Goal: Transaction & Acquisition: Book appointment/travel/reservation

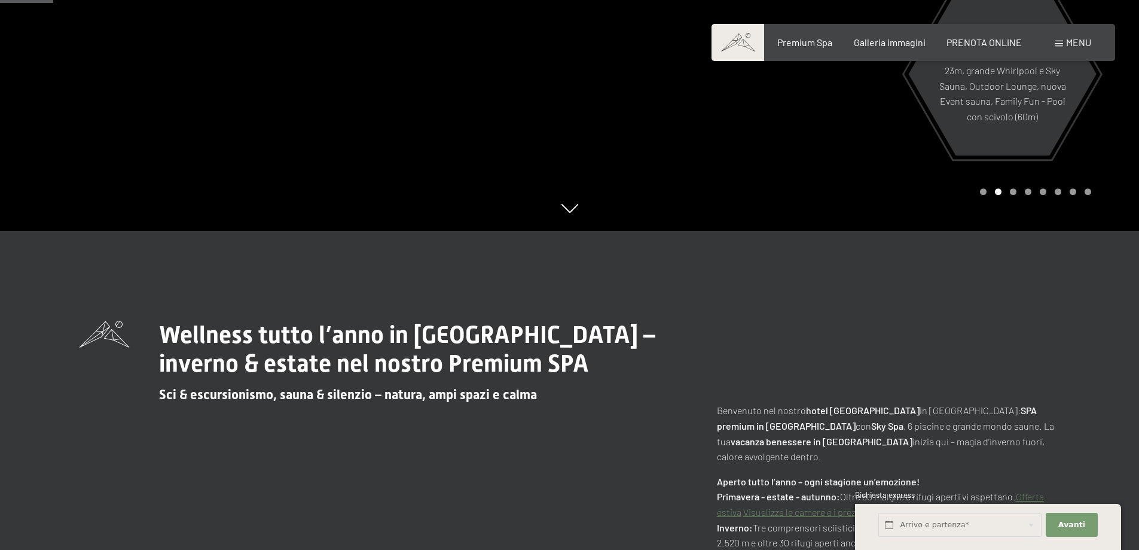
scroll to position [239, 0]
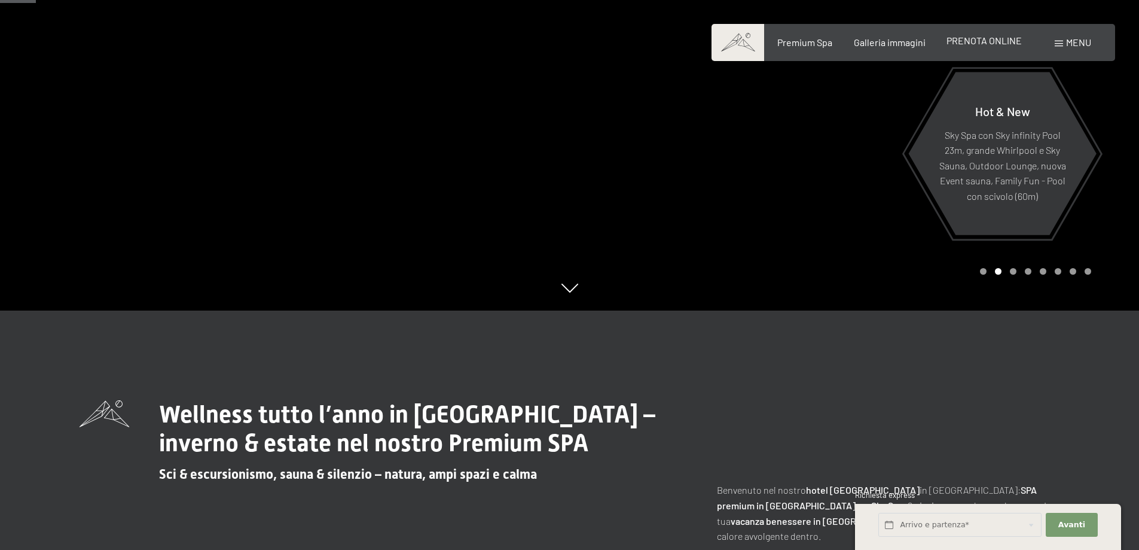
click at [986, 43] on span "PRENOTA ONLINE" at bounding box center [984, 40] width 75 height 11
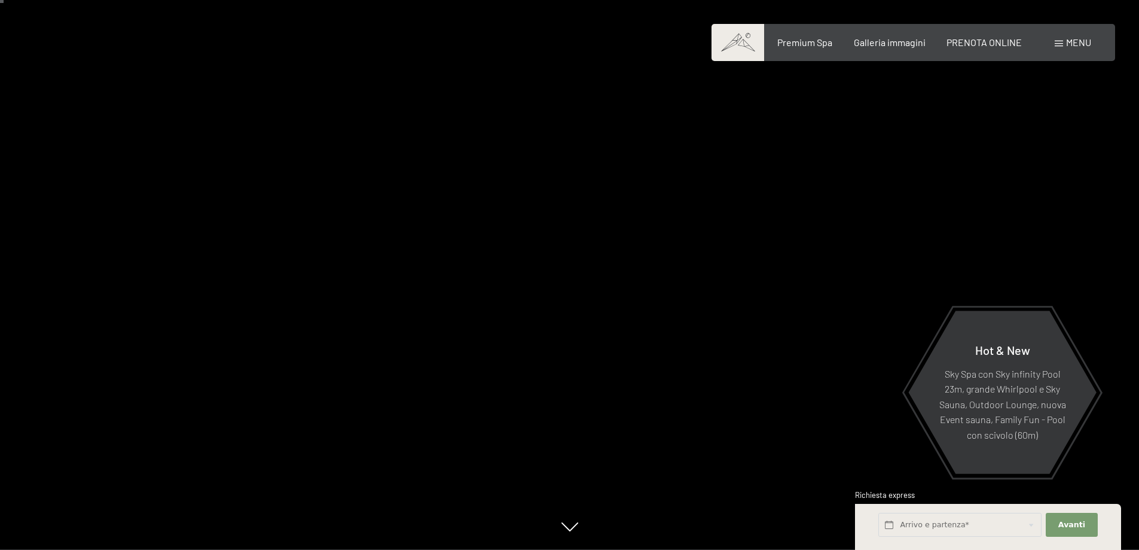
scroll to position [0, 0]
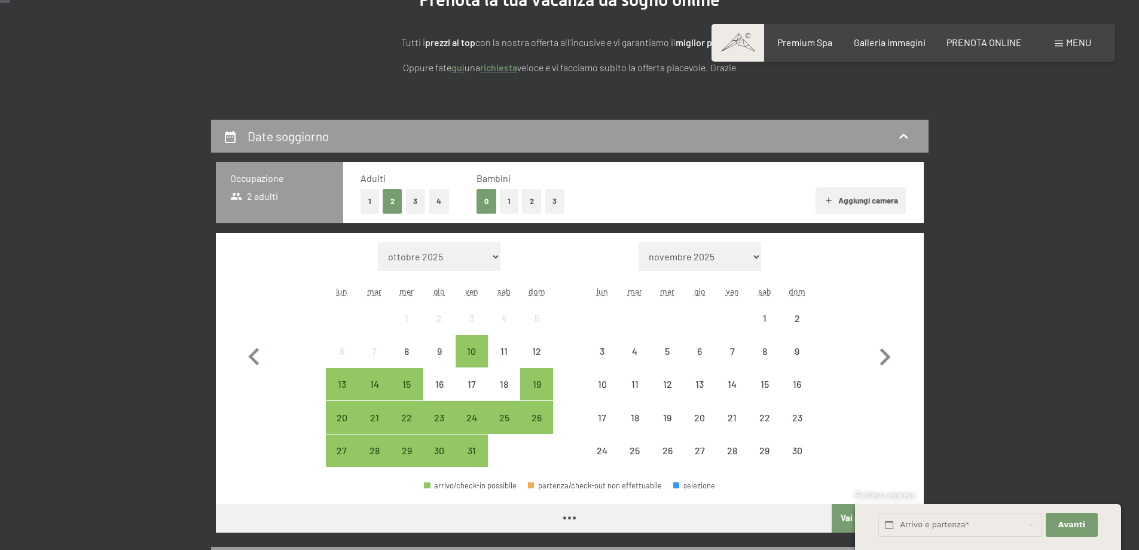
scroll to position [179, 0]
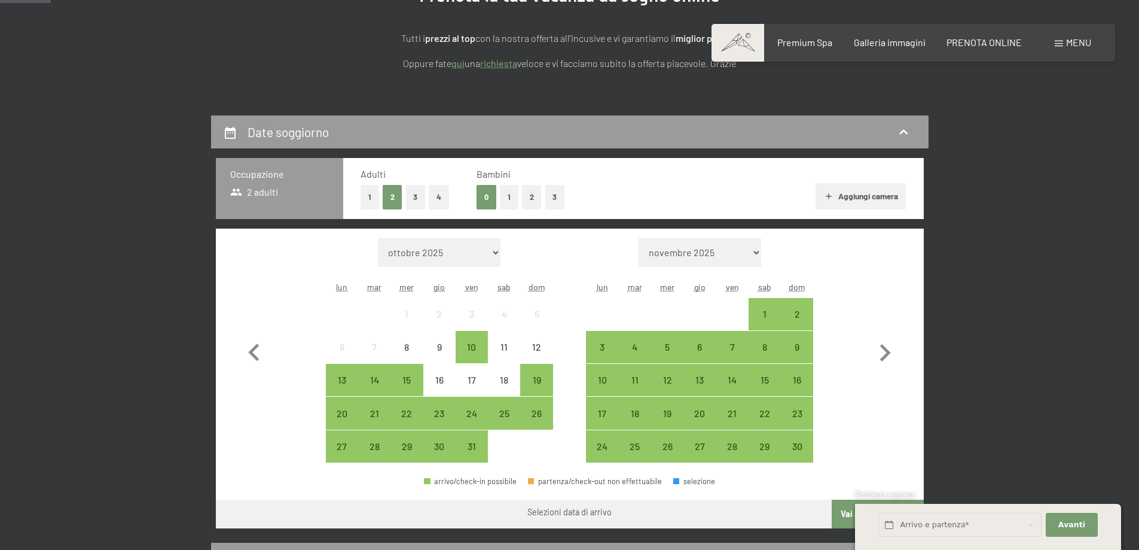
click at [416, 196] on button "3" at bounding box center [416, 197] width 20 height 25
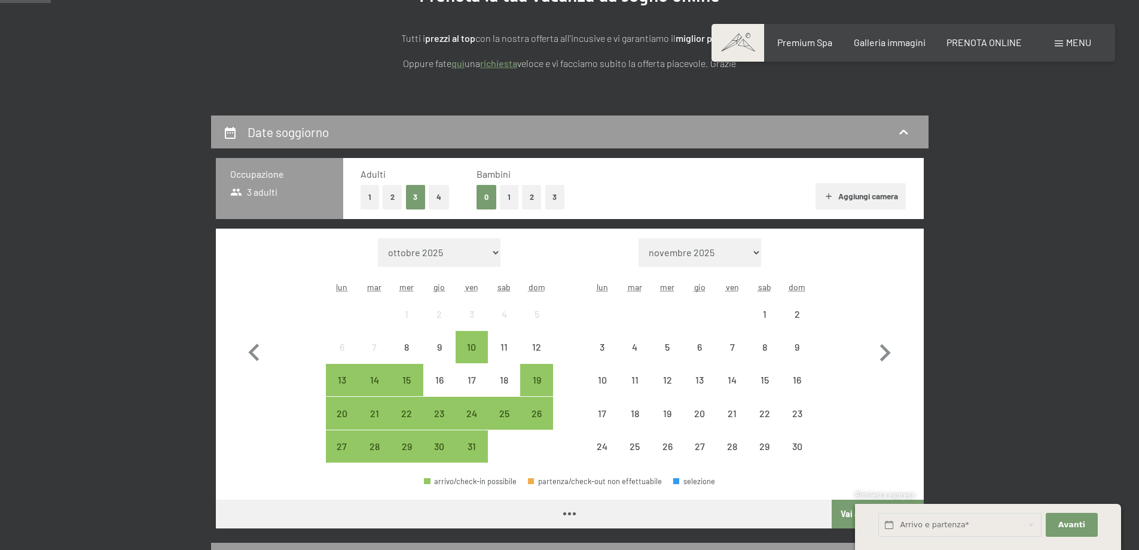
click at [508, 197] on button "1" at bounding box center [509, 197] width 19 height 25
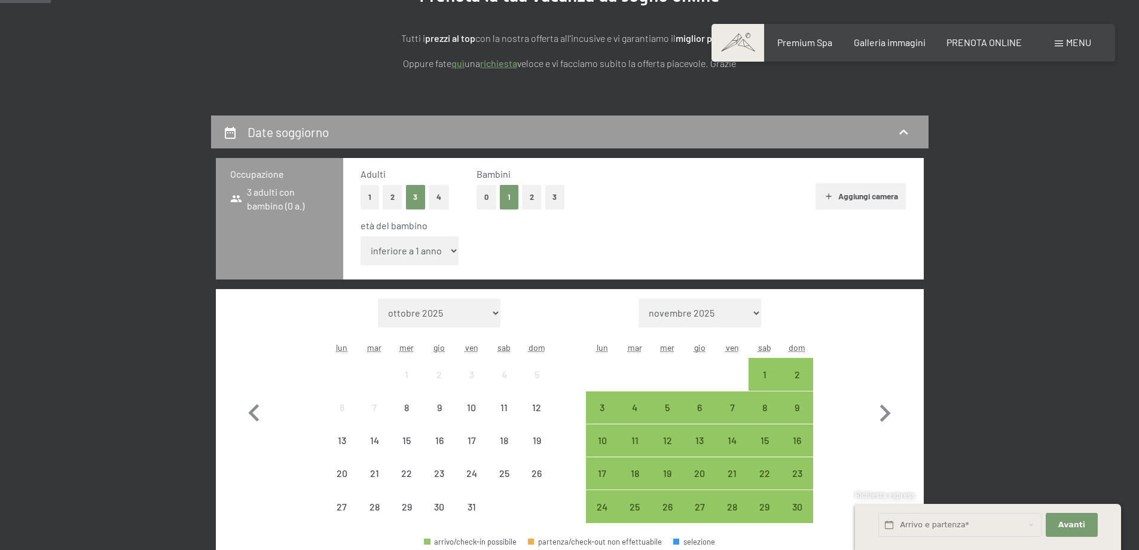
click at [415, 245] on select "inferiore a 1 anno 1 anno 2 anni 3 anni 4 anni 5 anni 6 anni 7 anni 8 anni 9 an…" at bounding box center [410, 250] width 99 height 29
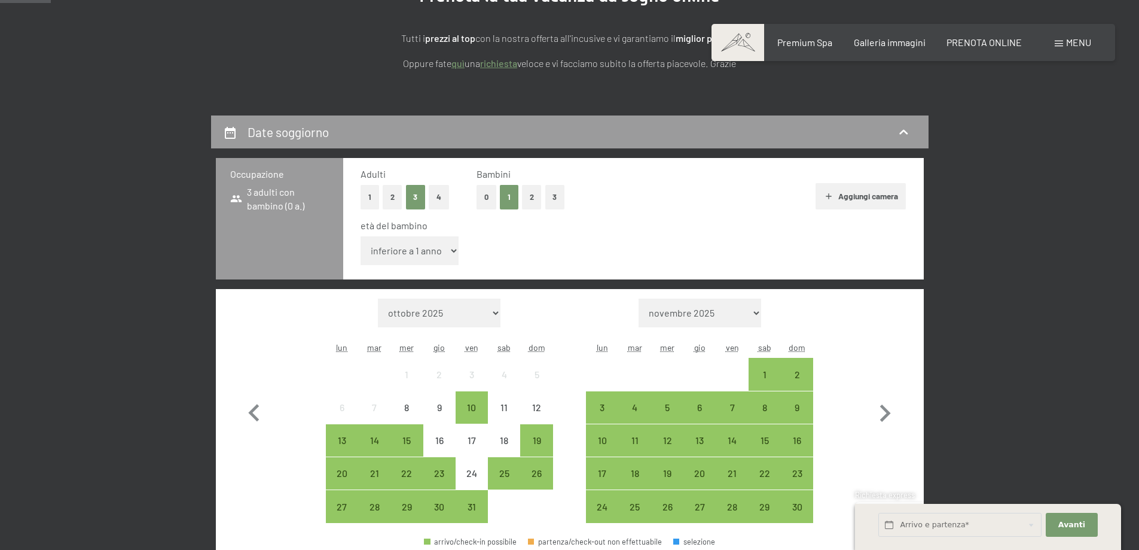
select select "15"
click at [361, 236] on select "inferiore a 1 anno 1 anno 2 anni 3 anni 4 anni 5 anni 6 anni 7 anni 8 anni 9 an…" at bounding box center [410, 250] width 99 height 29
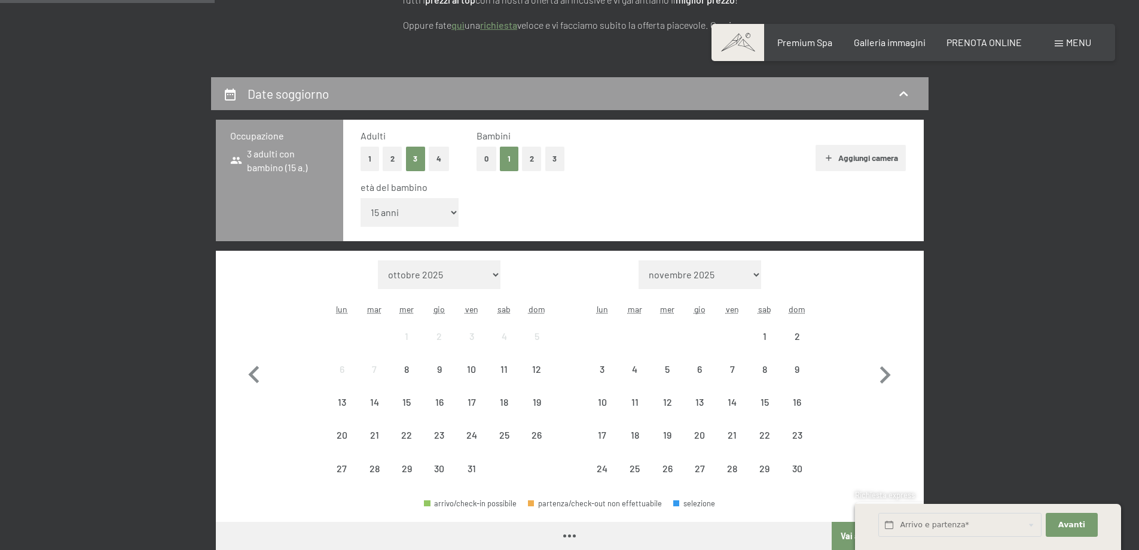
scroll to position [239, 0]
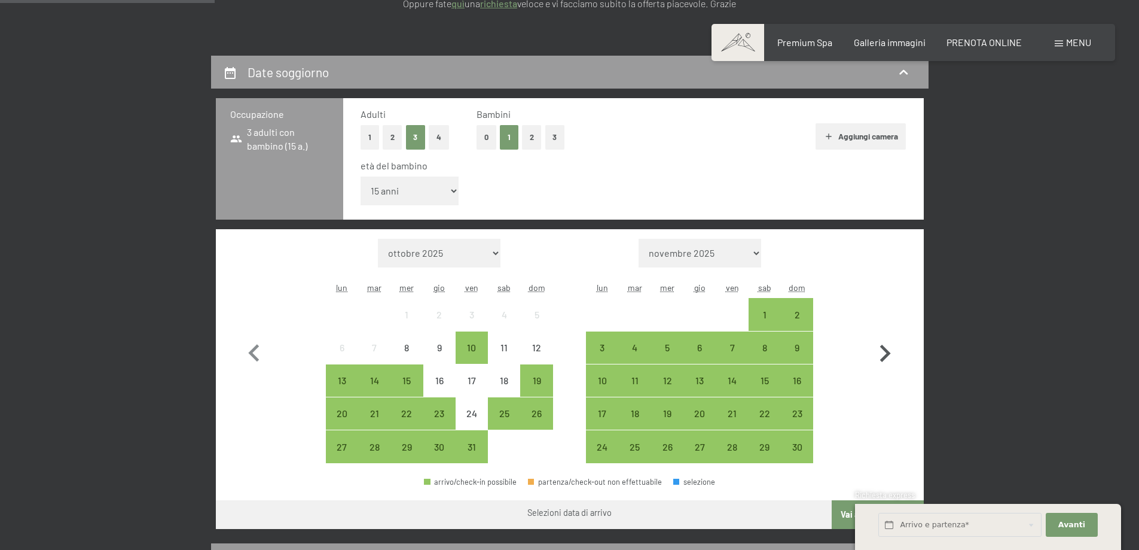
click at [889, 349] on icon "button" at bounding box center [885, 353] width 35 height 35
select select "[DATE]"
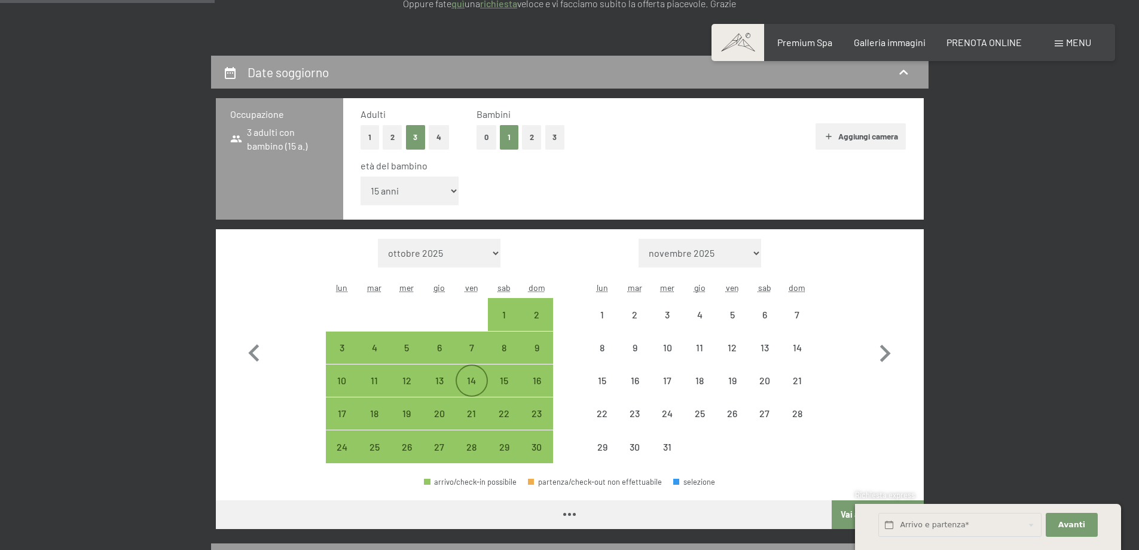
select select "[DATE]"
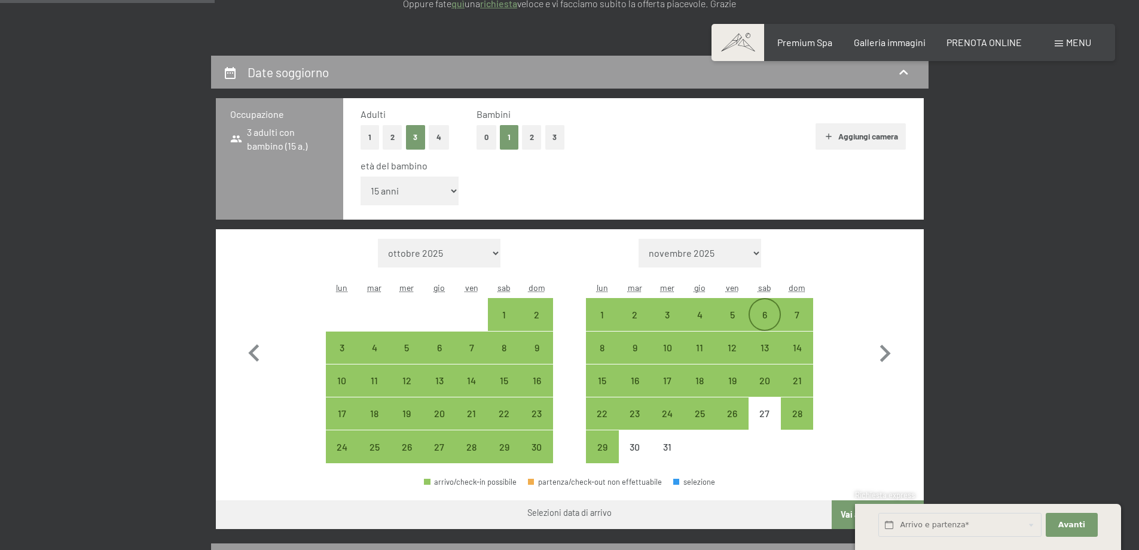
click at [755, 314] on div "6" at bounding box center [765, 325] width 30 height 30
select select "[DATE]"
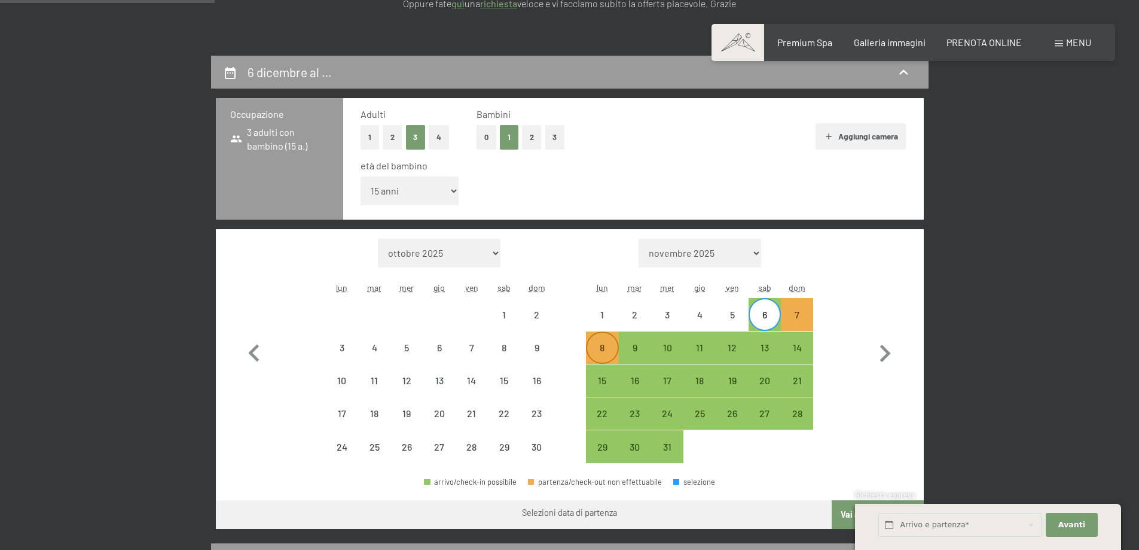
click at [596, 344] on div "8" at bounding box center [602, 358] width 30 height 30
select select "[DATE]"
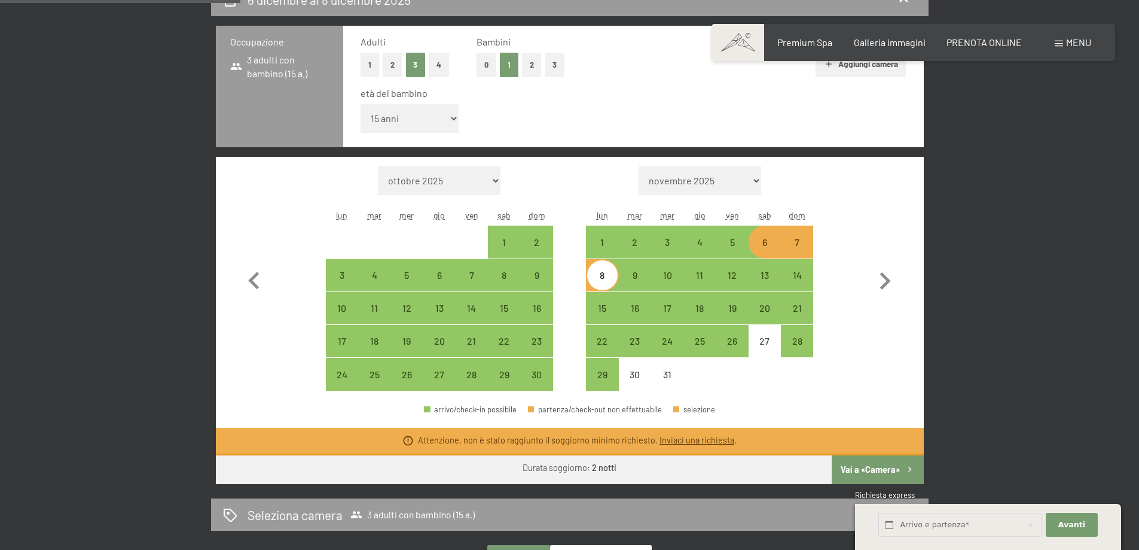
scroll to position [419, 0]
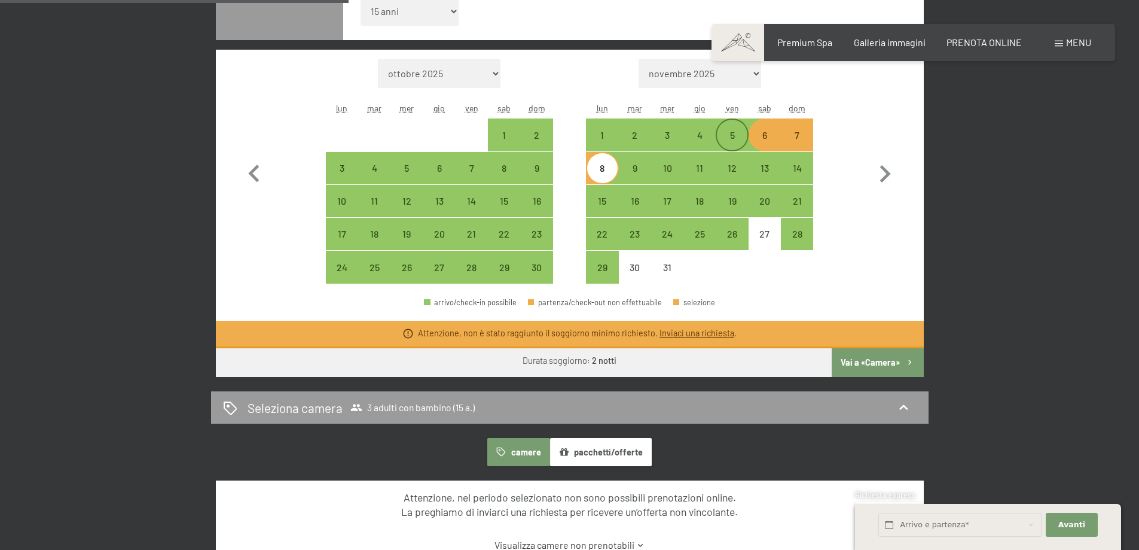
click at [739, 137] on div "5" at bounding box center [732, 145] width 30 height 30
select select "[DATE]"
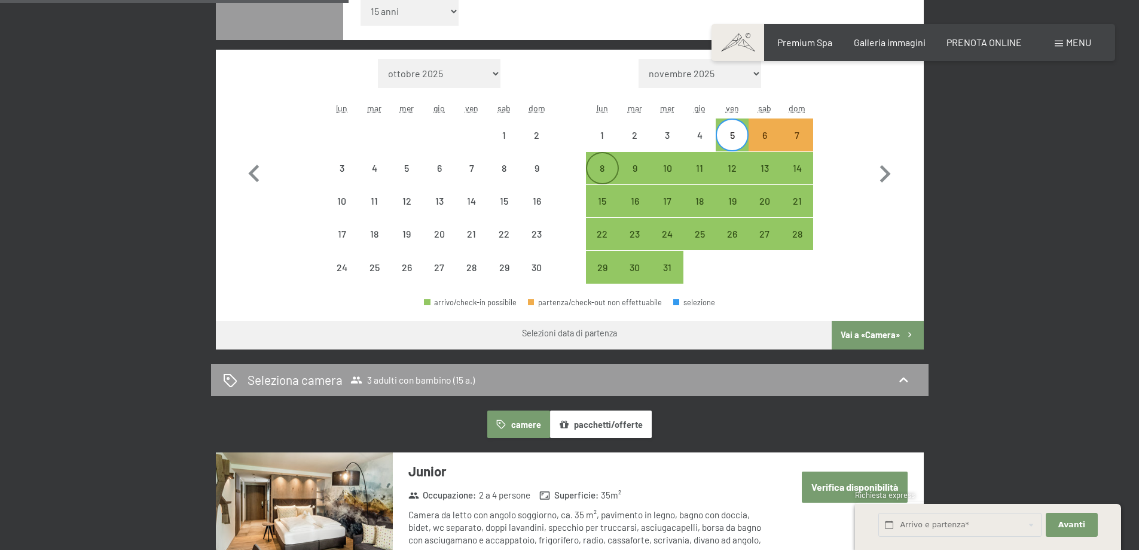
click at [608, 169] on div "8" at bounding box center [602, 178] width 30 height 30
select select "[DATE]"
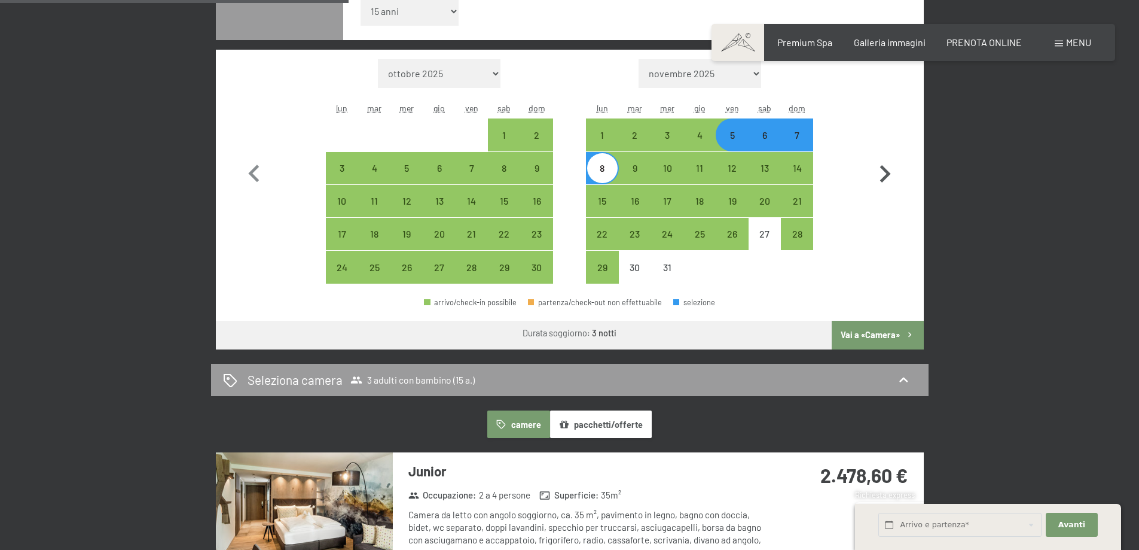
click at [886, 166] on icon "button" at bounding box center [885, 174] width 35 height 35
select select "[DATE]"
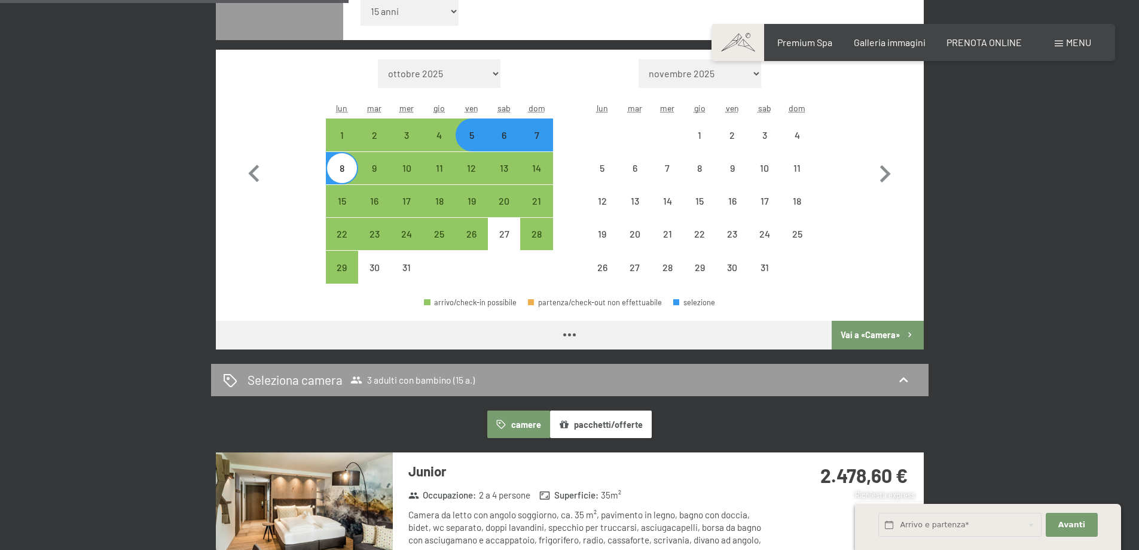
select select "[DATE]"
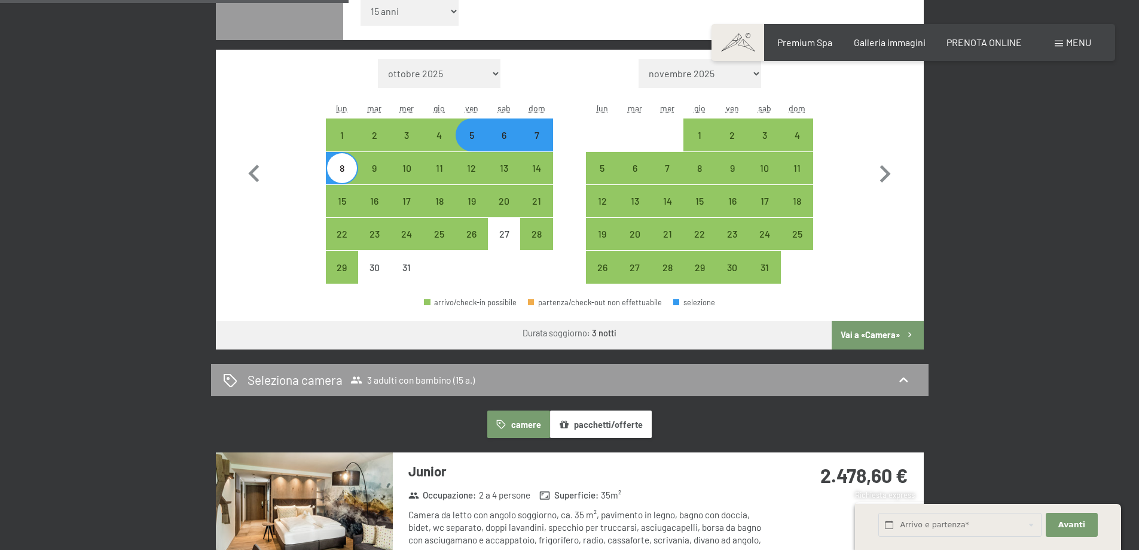
click at [875, 336] on button "Vai a «Camera»" at bounding box center [878, 335] width 92 height 29
select select "[DATE]"
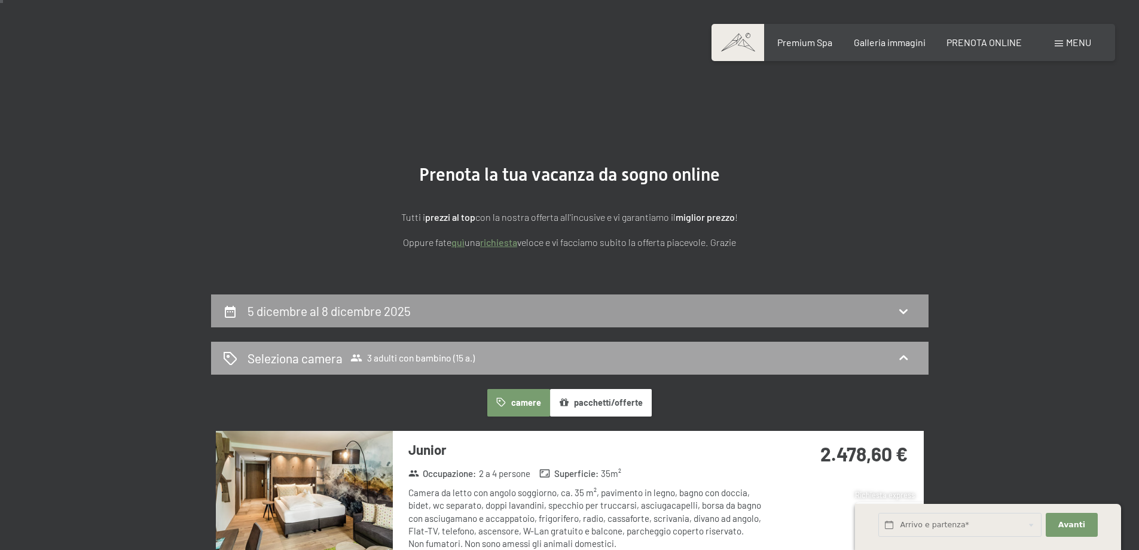
scroll to position [0, 0]
